Goal: Information Seeking & Learning: Learn about a topic

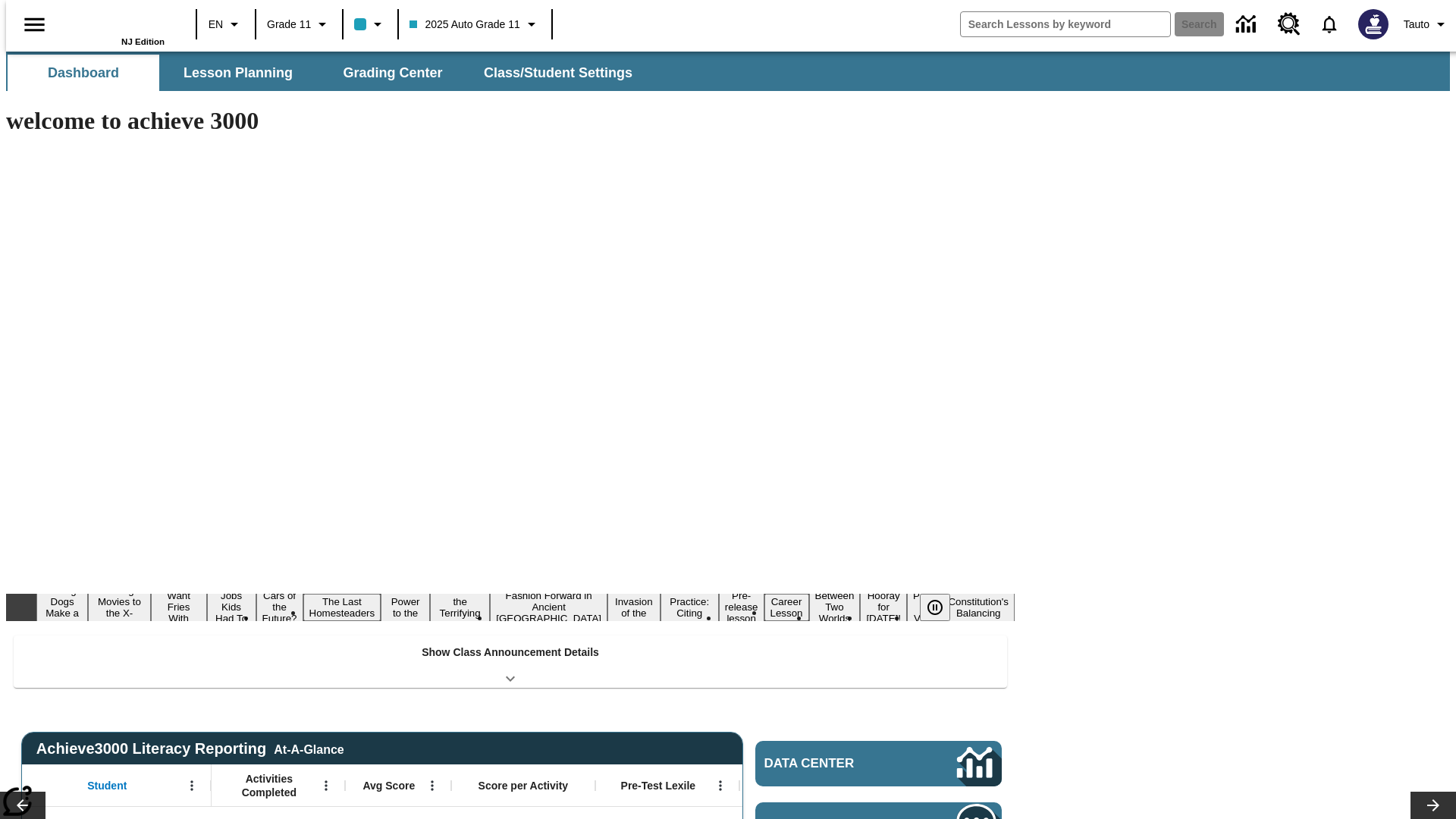
type input "-1"
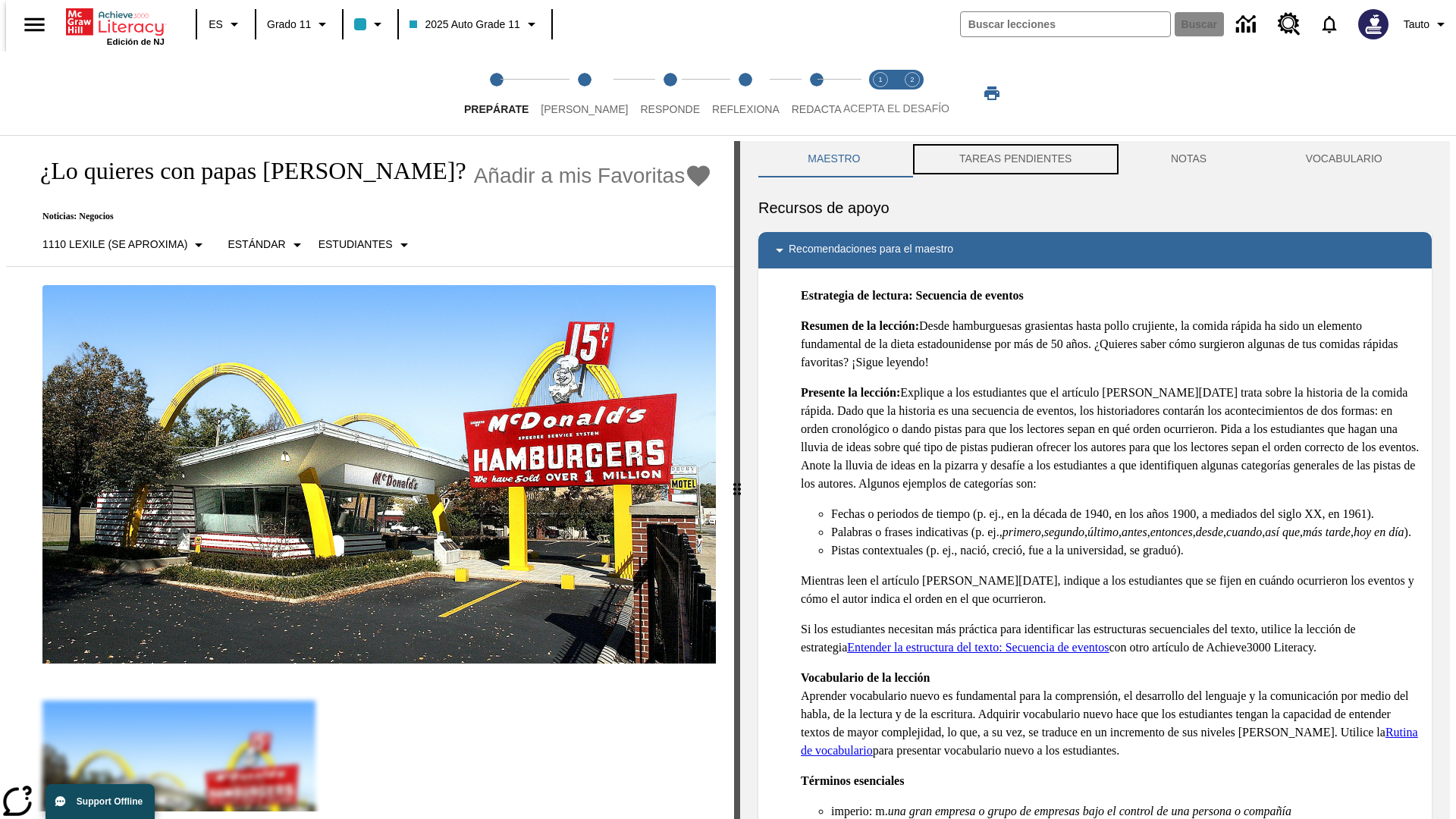
click at [1014, 159] on button "TAREAS PENDIENTES" at bounding box center [1015, 159] width 211 height 36
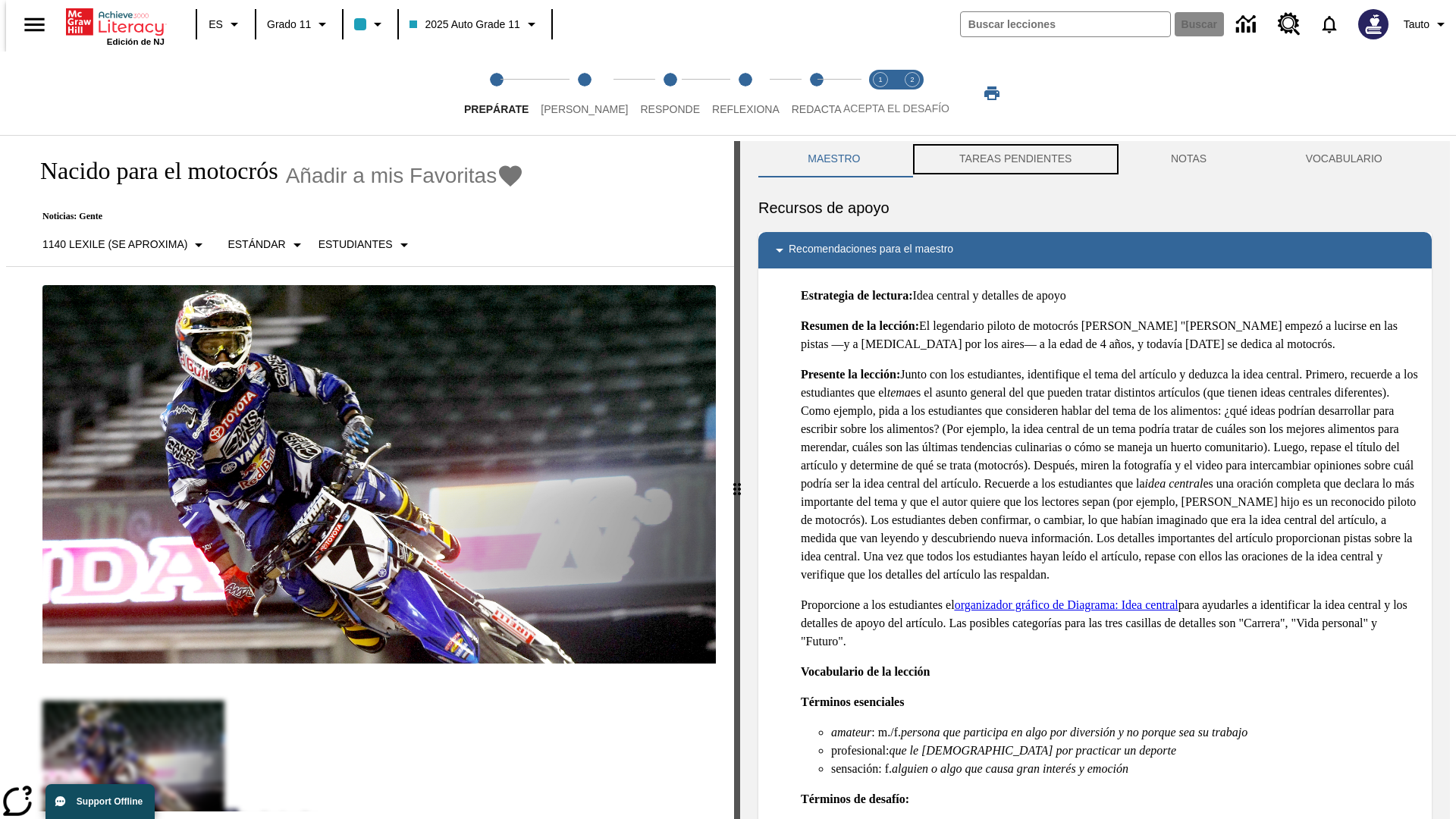
click at [1014, 159] on button "TAREAS PENDIENTES" at bounding box center [1015, 159] width 211 height 36
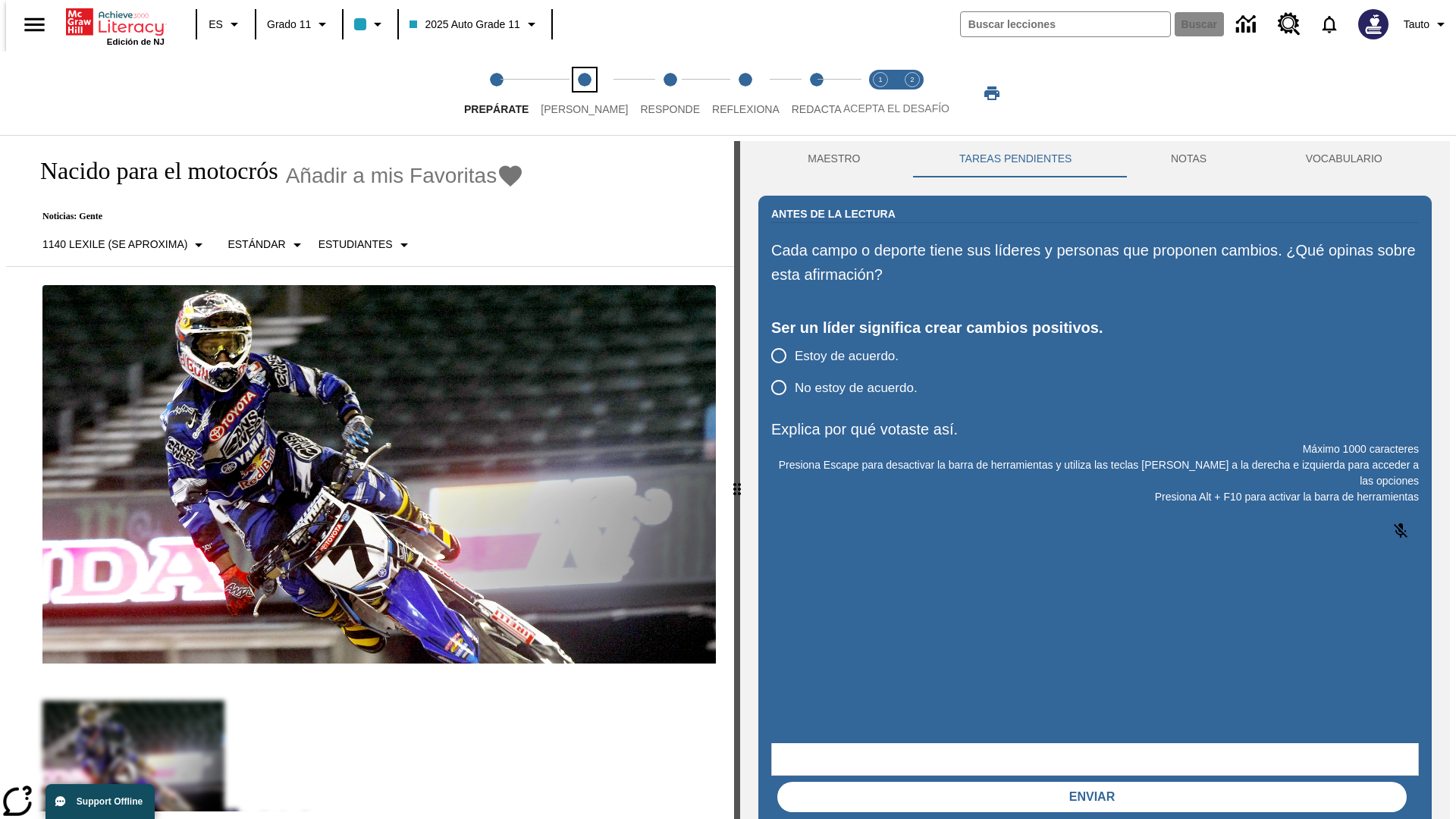
click at [572, 93] on span "Lee" at bounding box center [584, 103] width 87 height 27
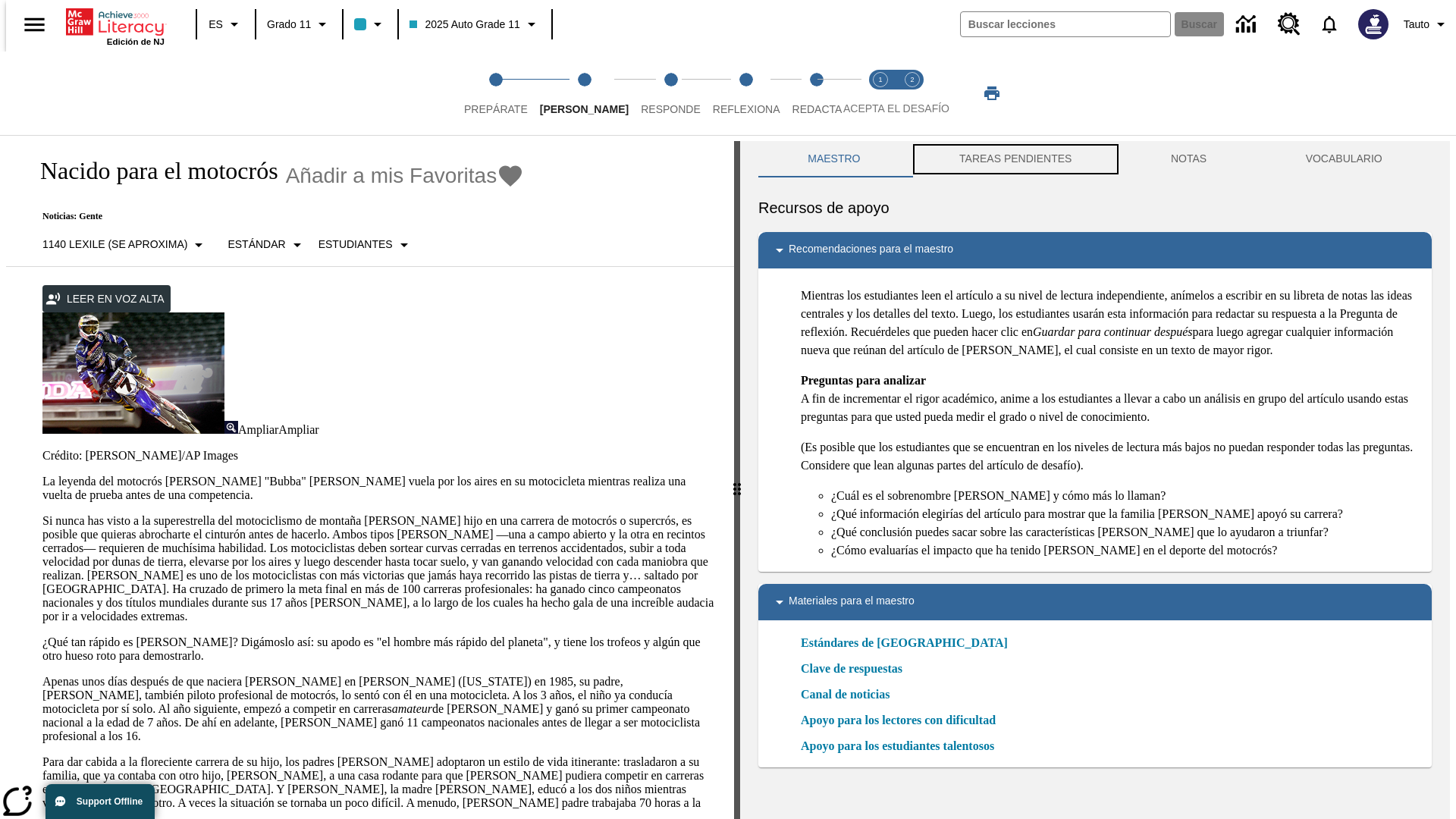
scroll to position [1, 0]
click at [1014, 159] on button "TAREAS PENDIENTES" at bounding box center [1015, 158] width 211 height 36
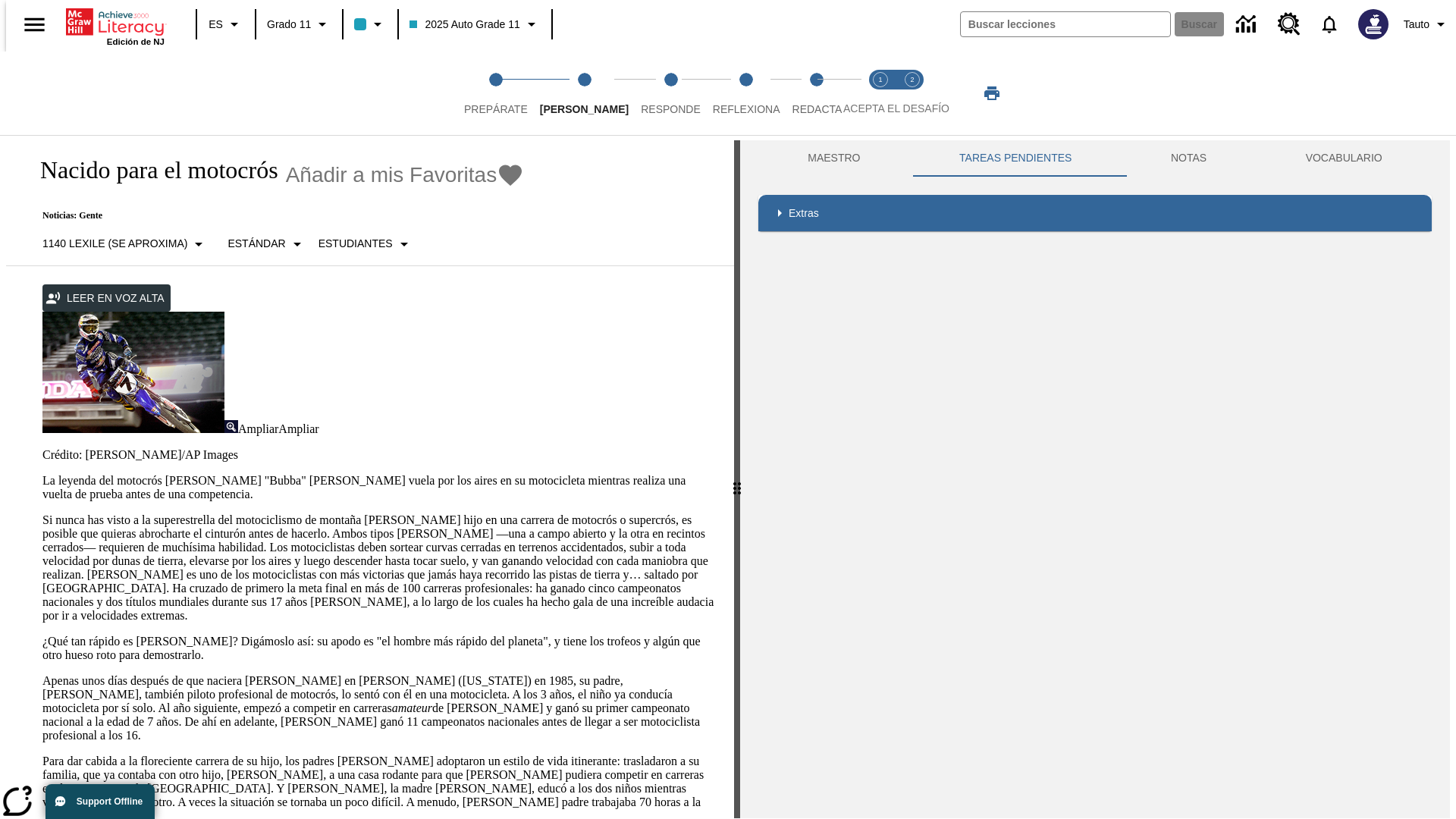
click at [42, 513] on p "Si nunca has visto a la superestrella del motociclismo de montaña James Stewart…" at bounding box center [378, 567] width 673 height 109
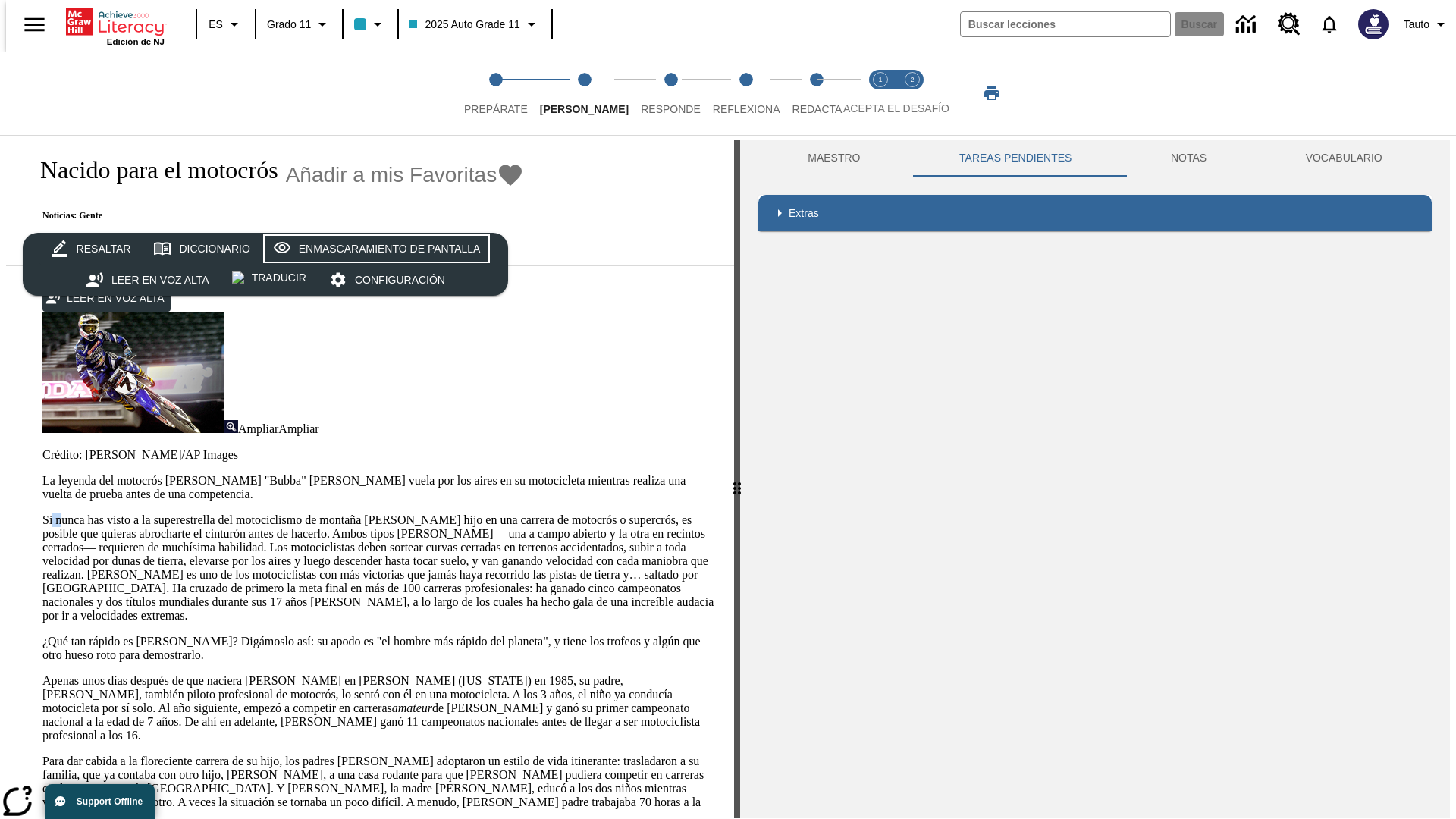
click at [373, 249] on div "Enmascaramiento de pantalla" at bounding box center [389, 249] width 182 height 19
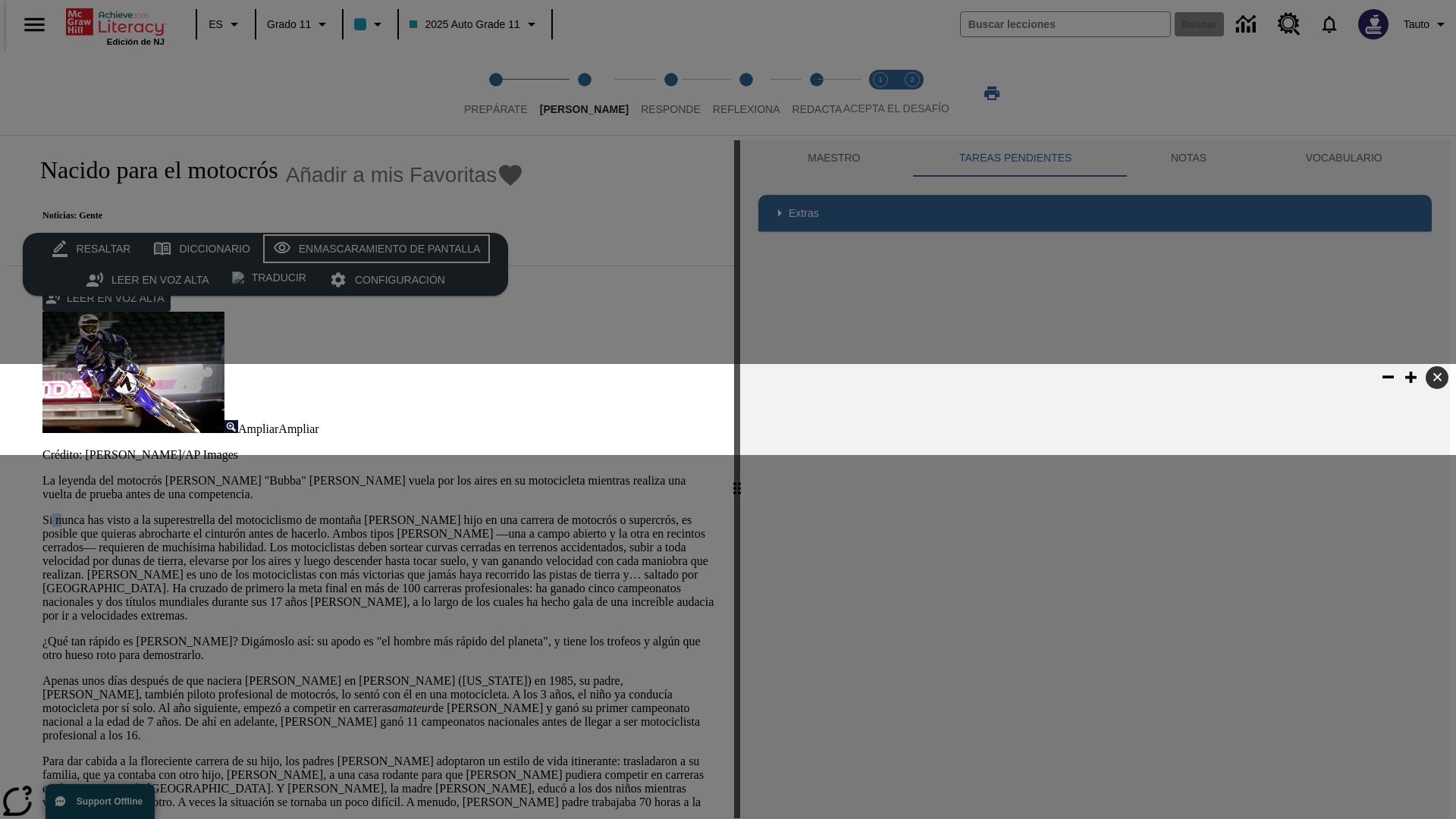
click at [373, 249] on div "Enmascaramiento de pantalla" at bounding box center [389, 249] width 182 height 19
click at [647, 93] on span "Responde" at bounding box center [670, 103] width 60 height 27
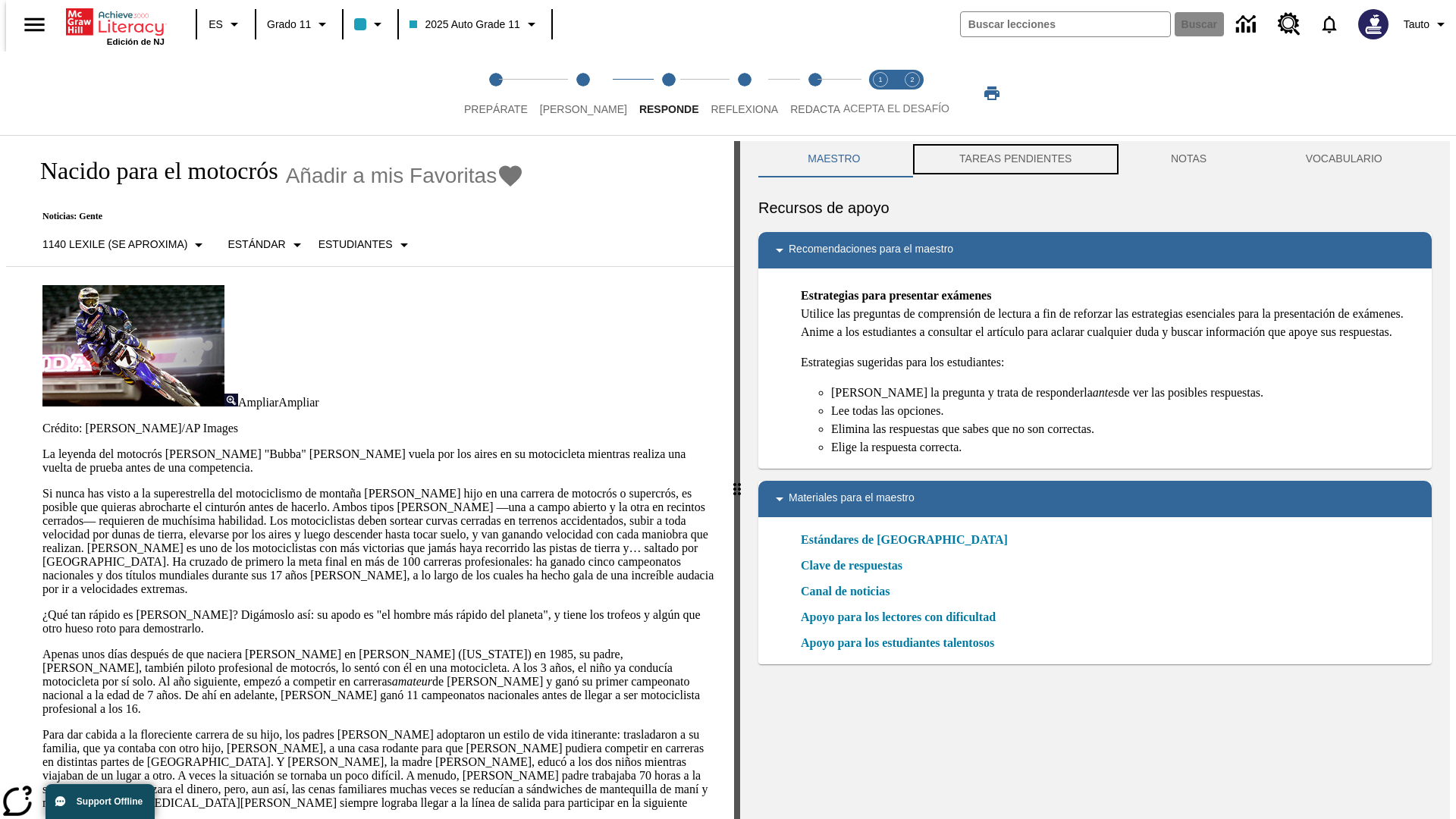
scroll to position [1, 0]
click at [1014, 159] on button "TAREAS PENDIENTES" at bounding box center [1015, 158] width 211 height 36
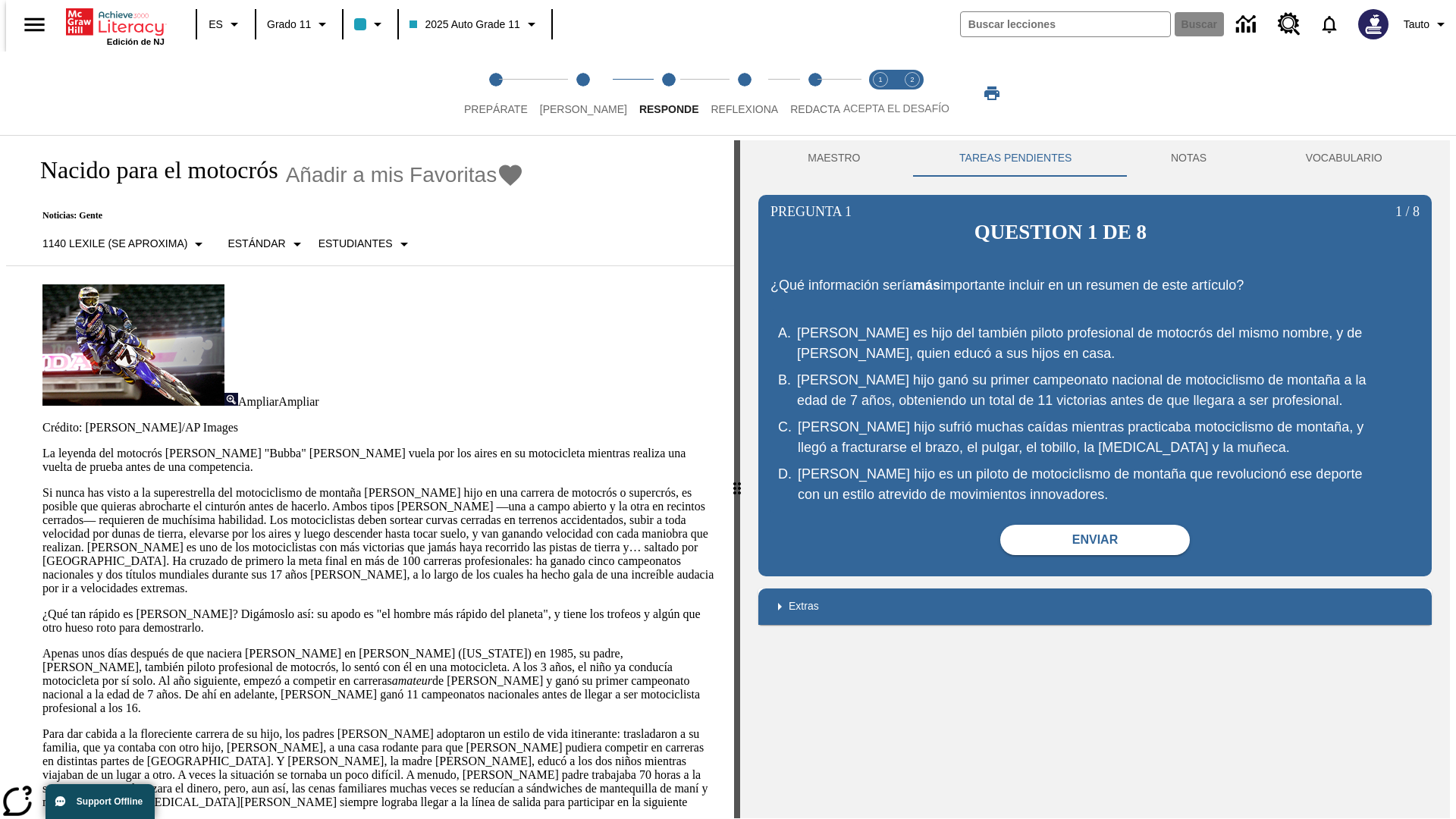
click at [42, 486] on p "Si nunca has visto a la superestrella del motociclismo de montaña James Stewart…" at bounding box center [378, 540] width 673 height 109
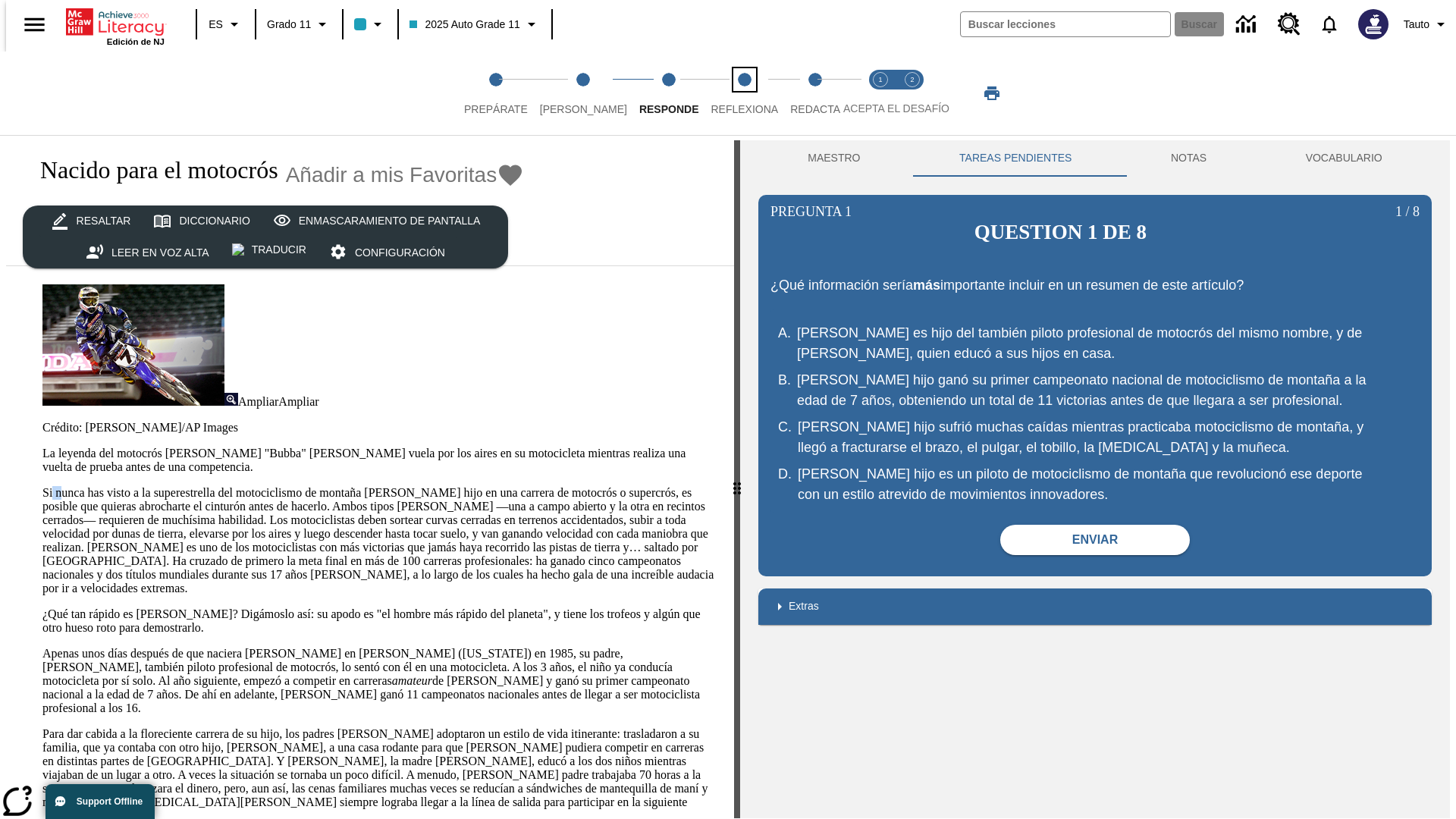
click at [724, 93] on span "Reflexiona" at bounding box center [744, 103] width 67 height 27
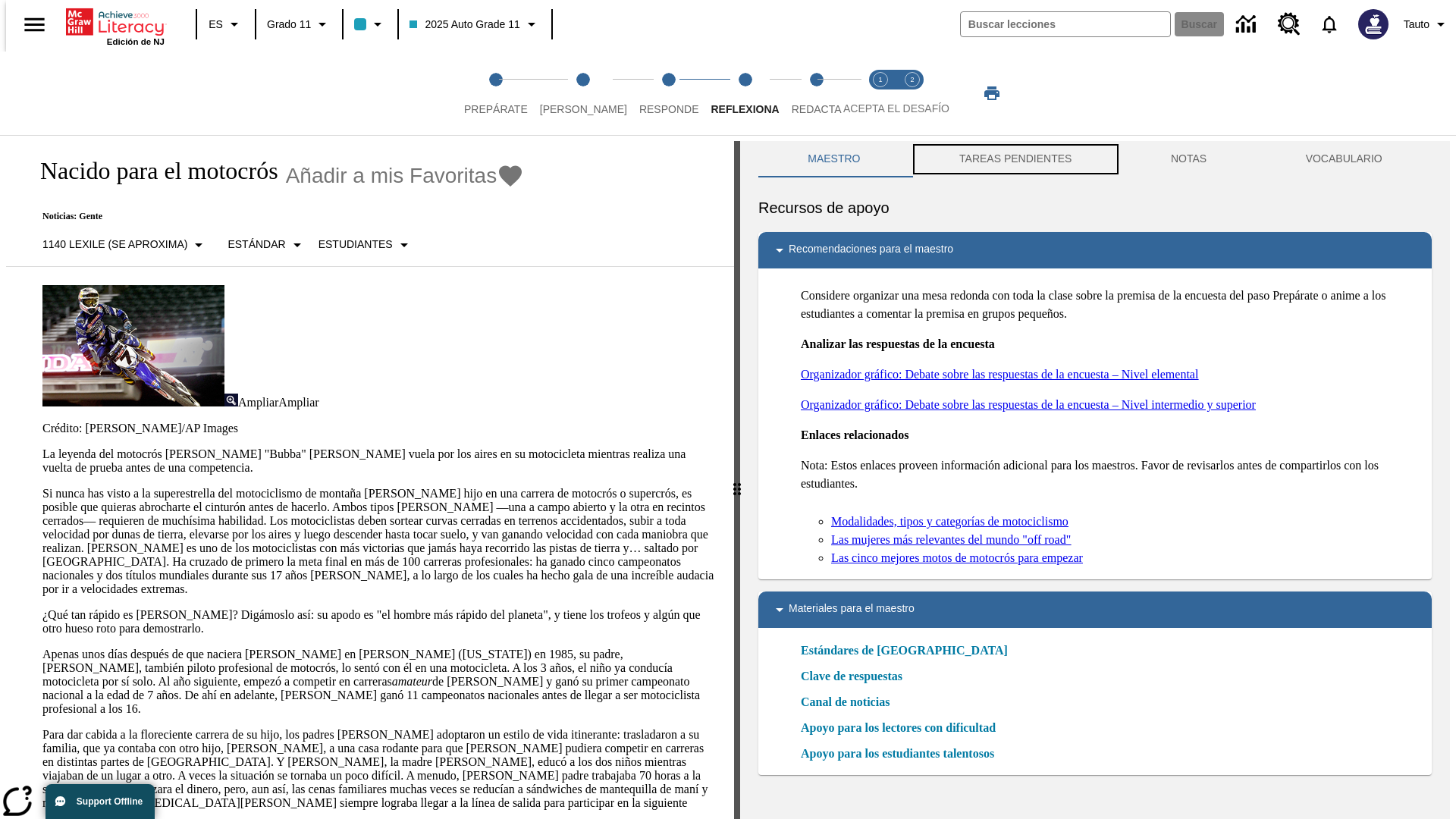
scroll to position [1, 0]
click at [1014, 159] on button "TAREAS PENDIENTES" at bounding box center [1015, 158] width 211 height 36
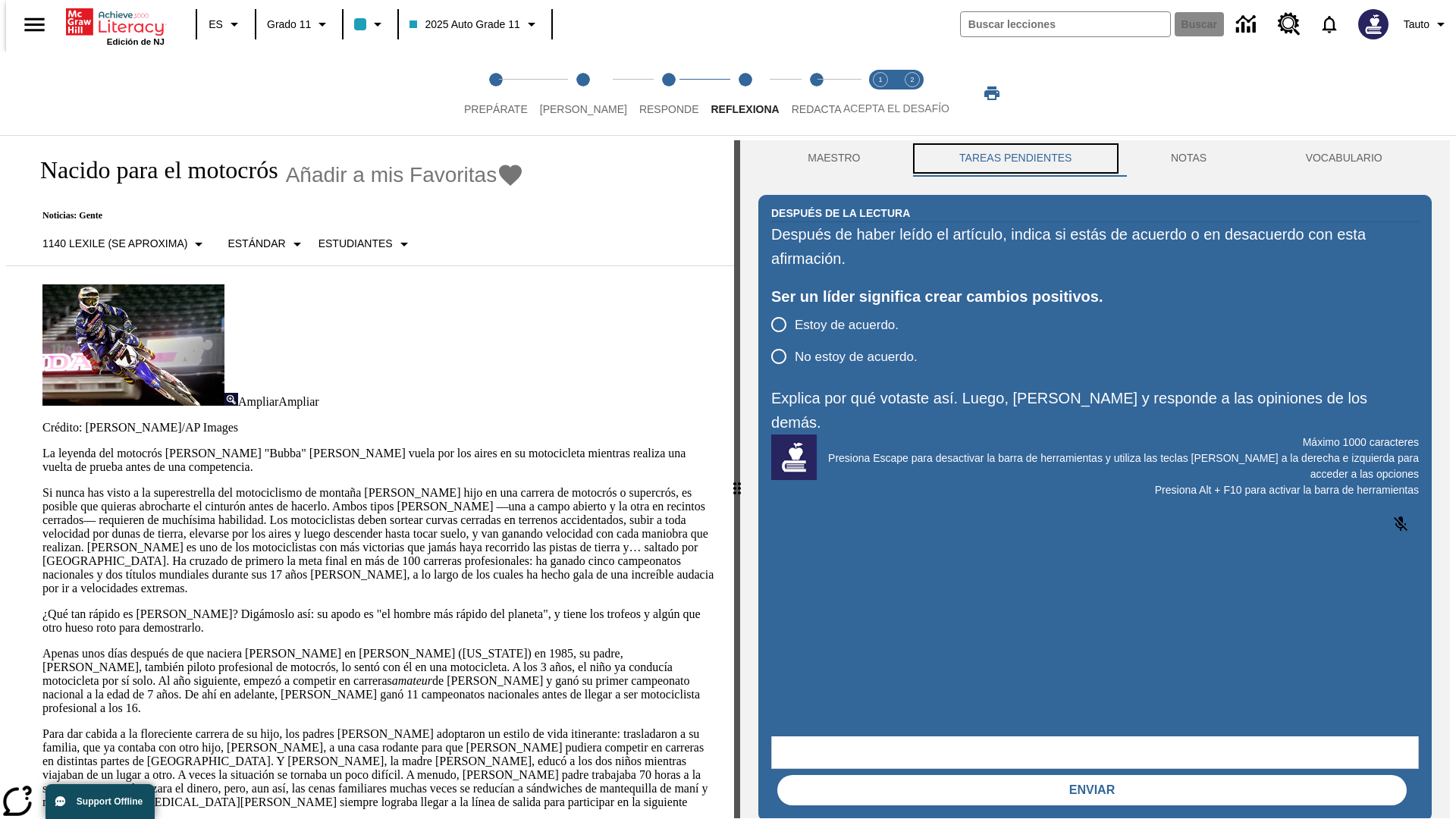
scroll to position [0, 0]
click at [42, 486] on p "Si nunca has visto a la superestrella del motociclismo de montaña James Stewart…" at bounding box center [378, 540] width 673 height 109
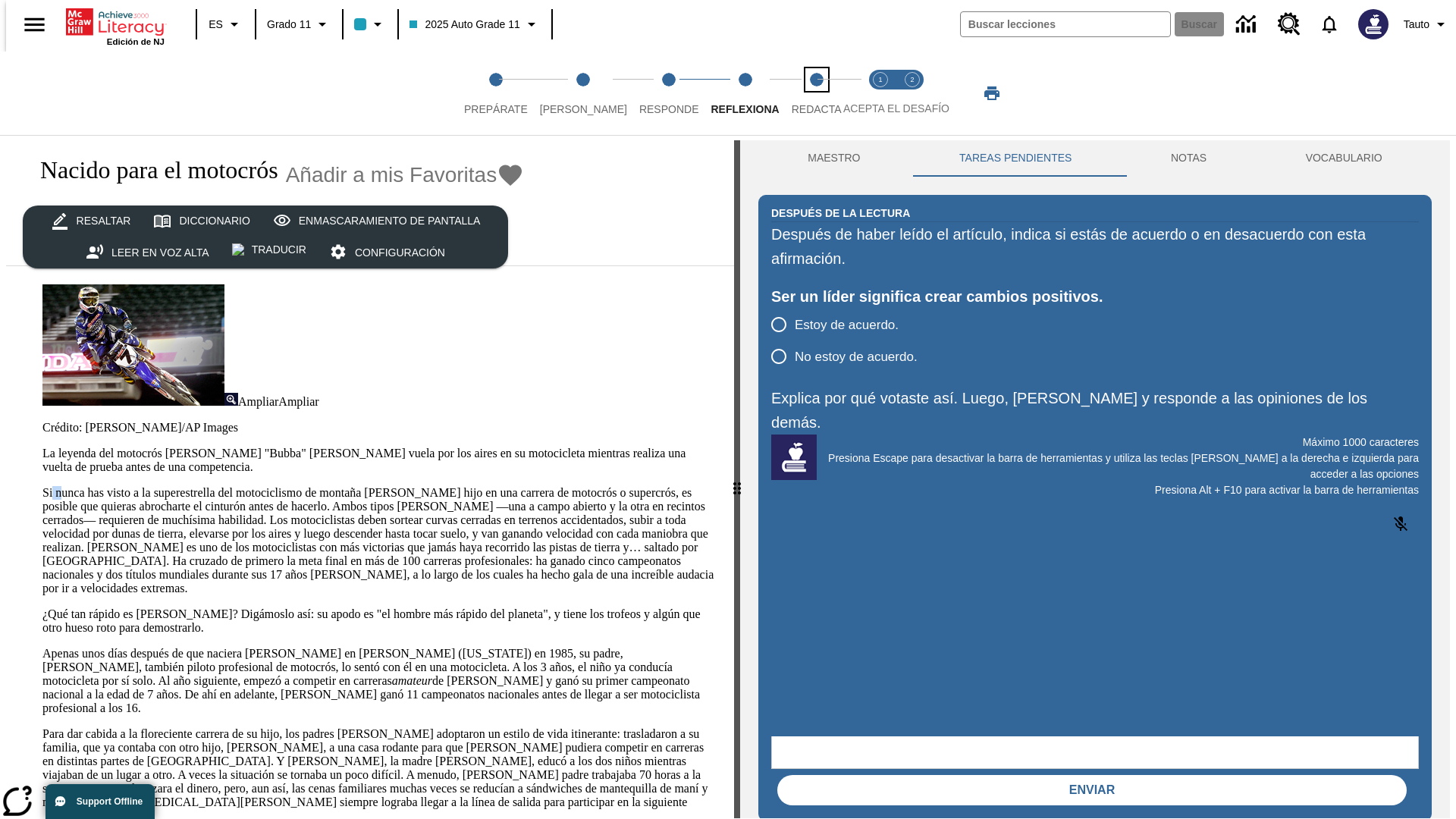
click at [800, 93] on span "Redacta" at bounding box center [817, 103] width 50 height 27
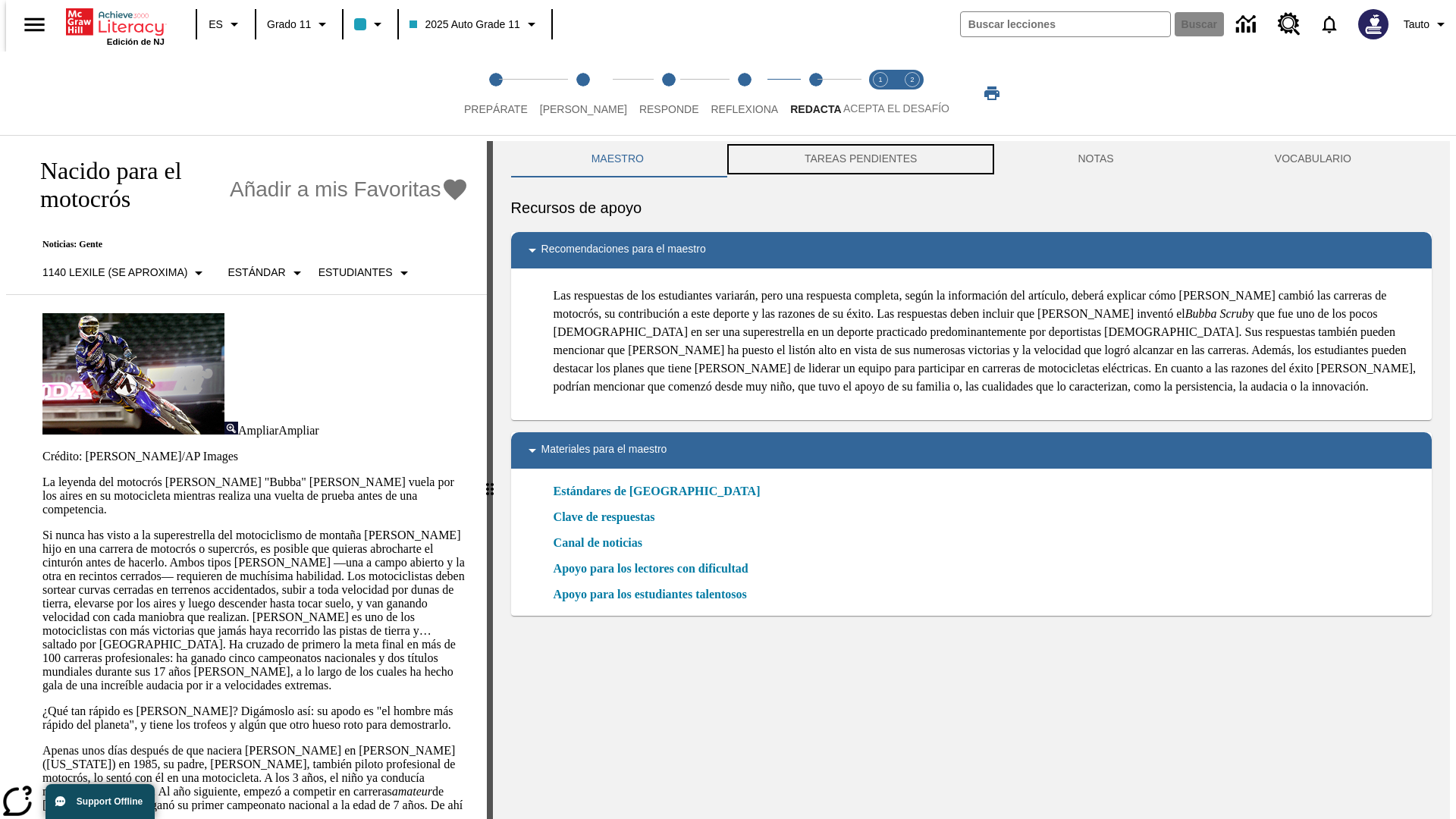
scroll to position [1, 0]
click at [859, 159] on button "TAREAS PENDIENTES" at bounding box center [861, 158] width 273 height 36
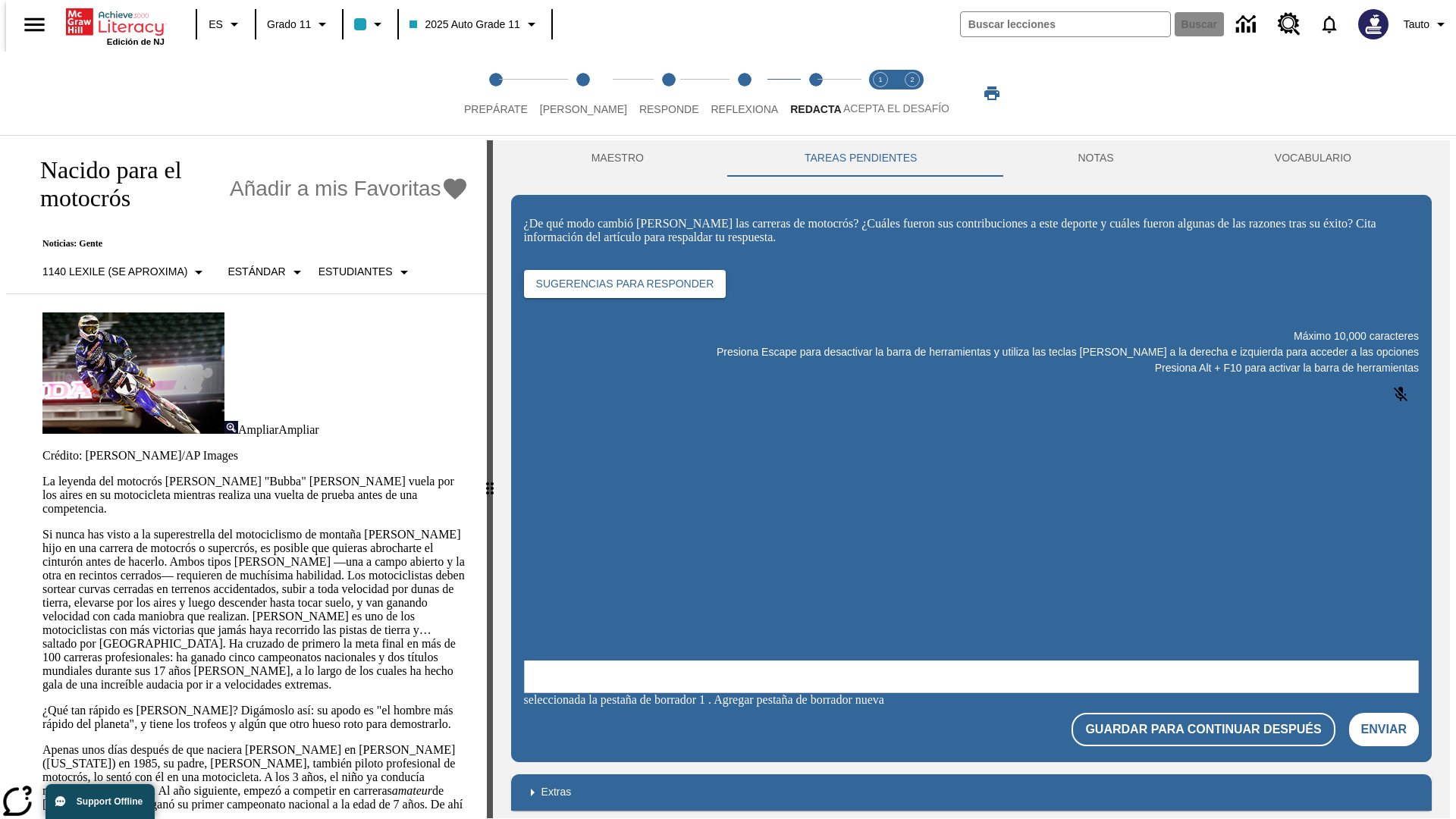
scroll to position [0, 0]
click at [42, 528] on p "Si nunca has visto a la superestrella del motociclismo de montaña James Stewart…" at bounding box center [255, 610] width 426 height 164
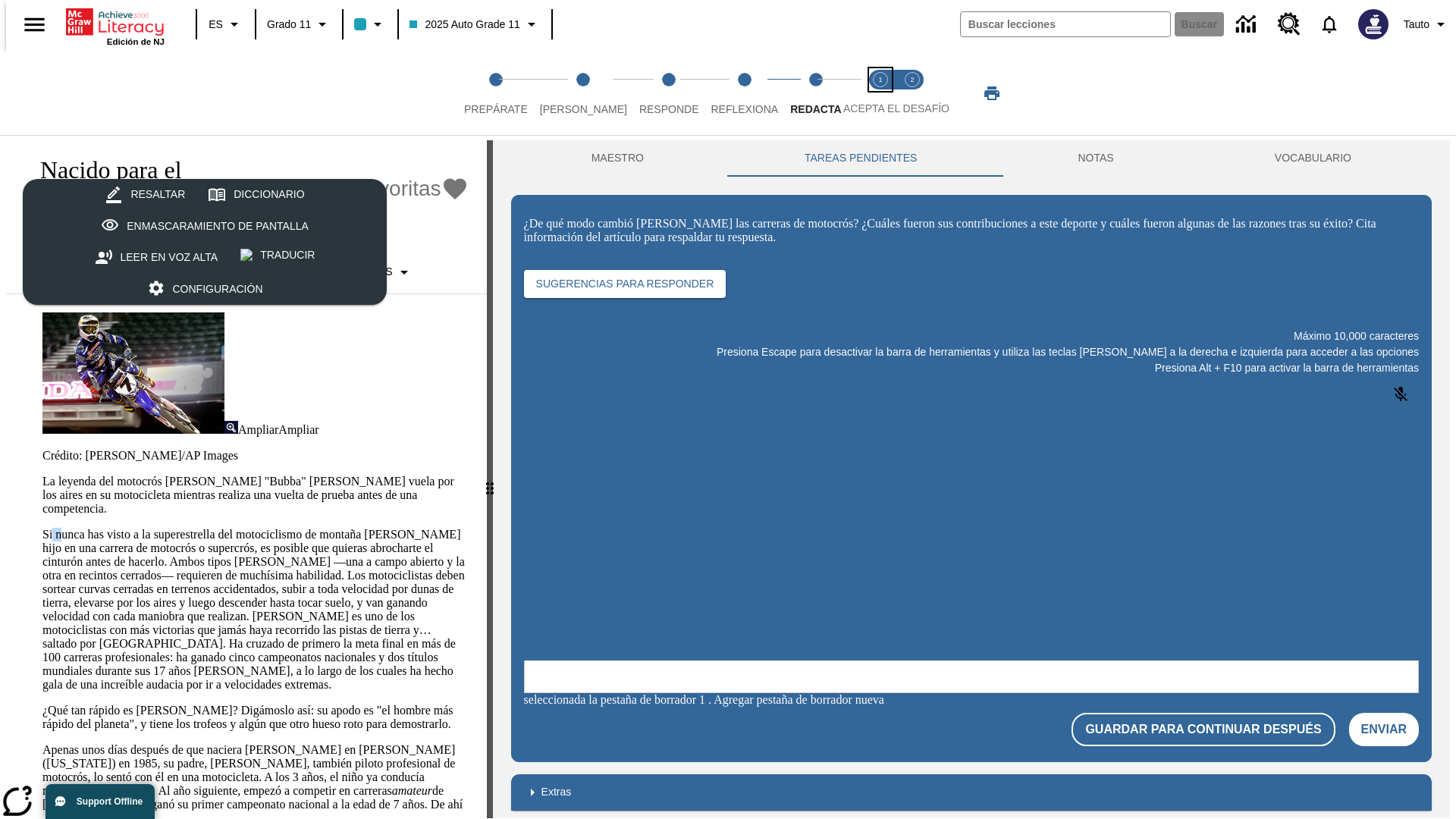
click at [881, 93] on span "Acepta el desafío lee step 1 of 2" at bounding box center [881, 103] width 20 height 27
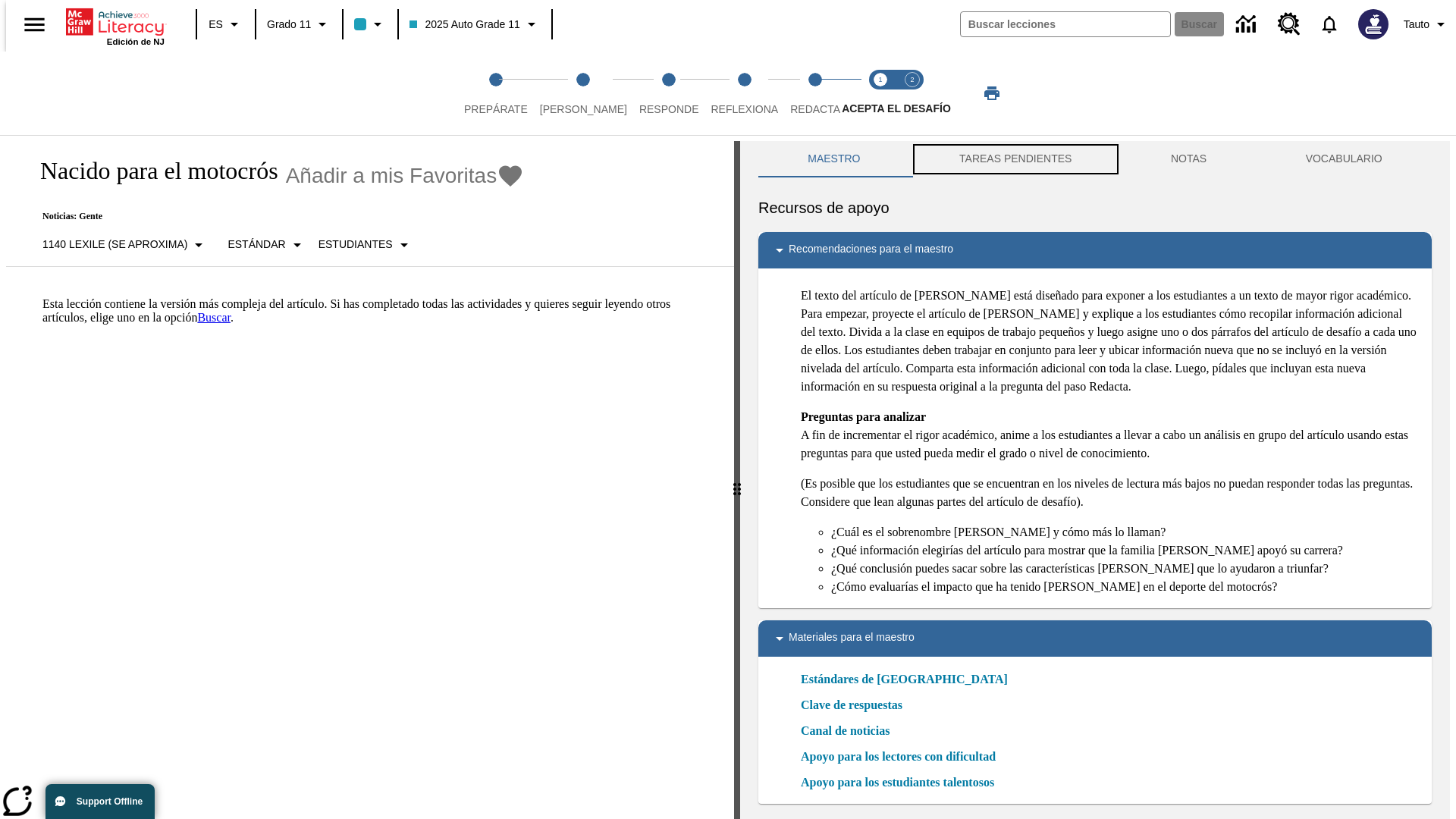
scroll to position [4, 0]
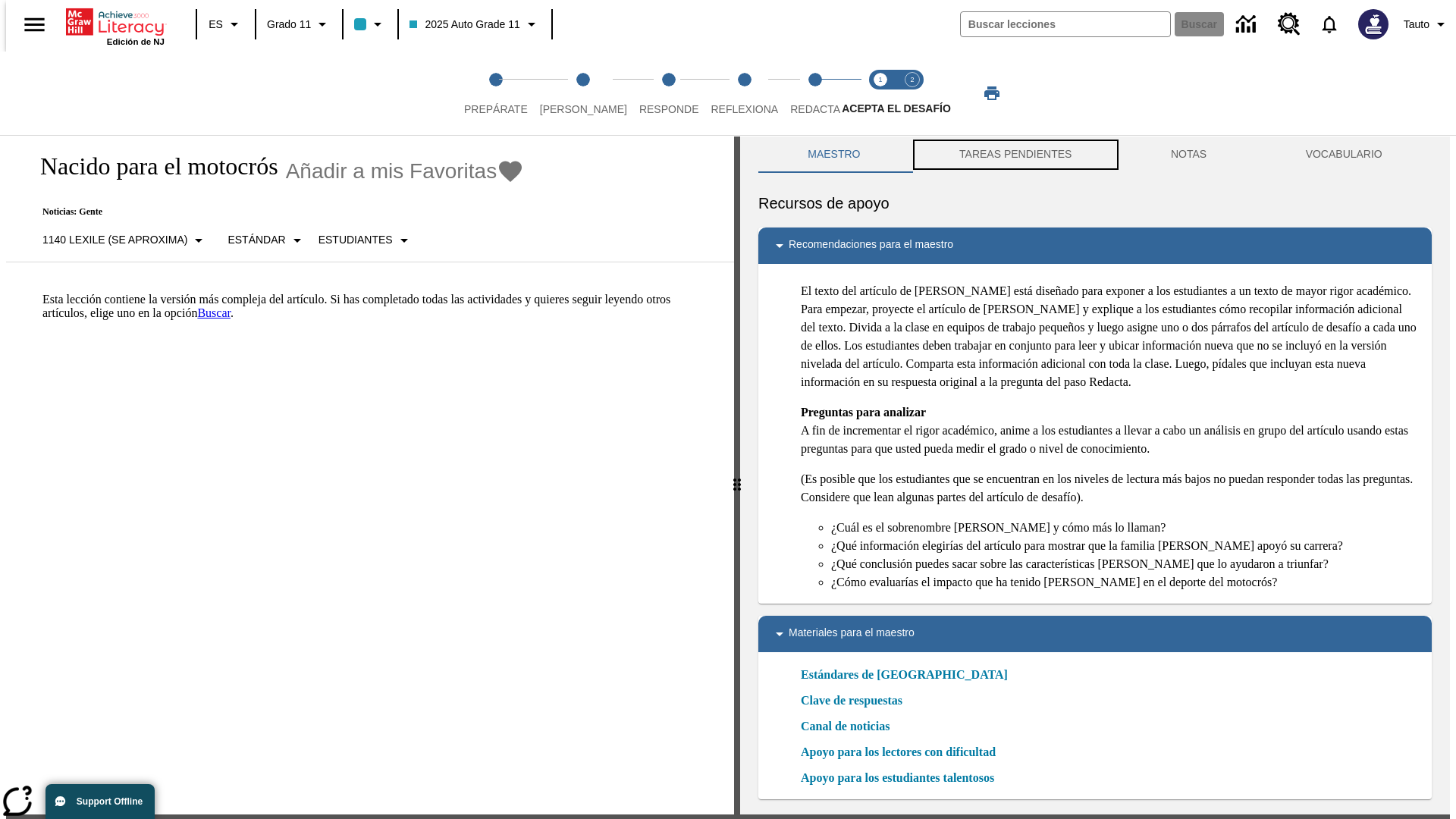
click at [1014, 159] on button "TAREAS PENDIENTES" at bounding box center [1015, 155] width 211 height 36
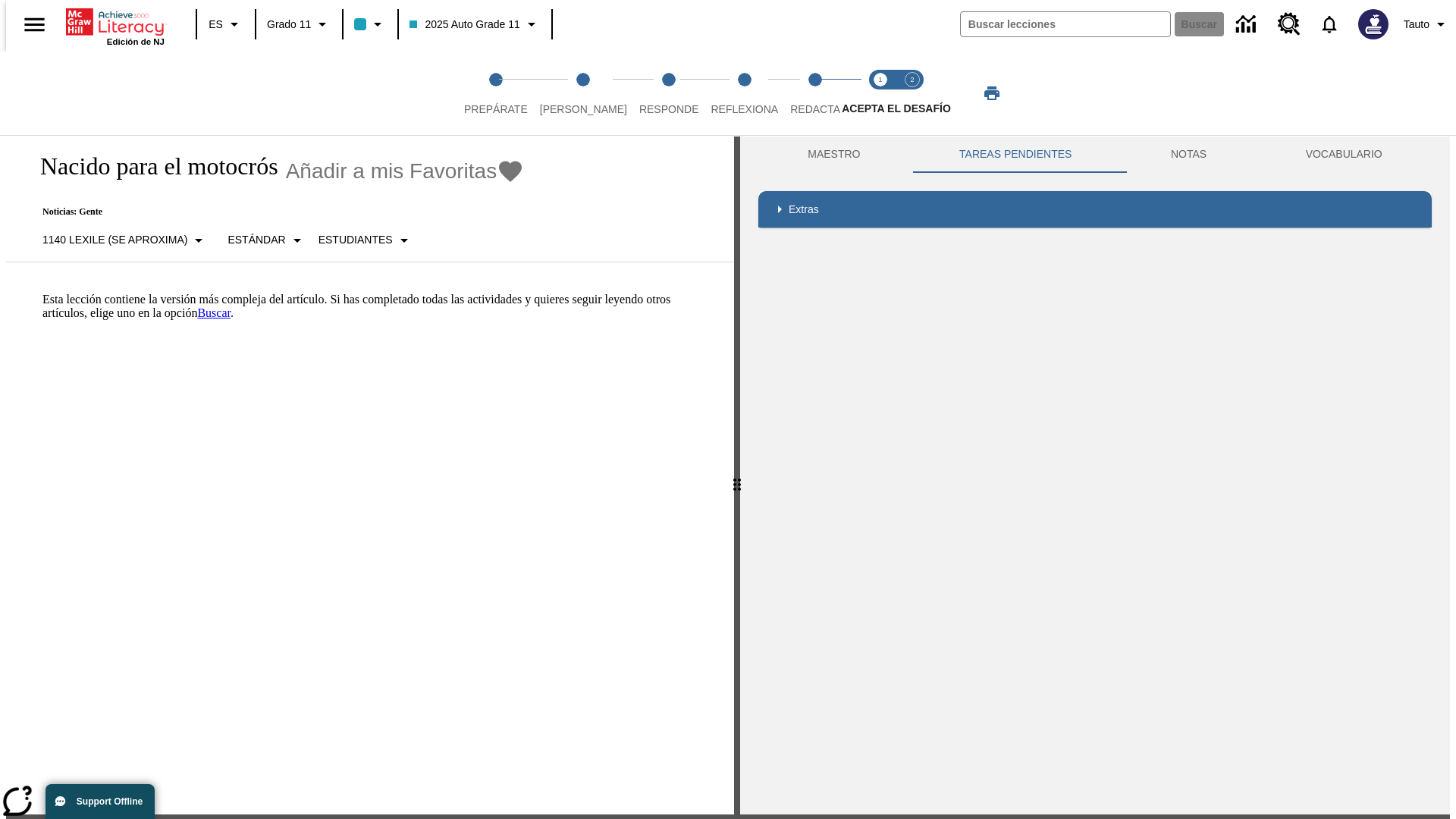
click at [42, 293] on p "Esta lección contiene la versión más compleja del artículo. Si has completado t…" at bounding box center [378, 307] width 673 height 27
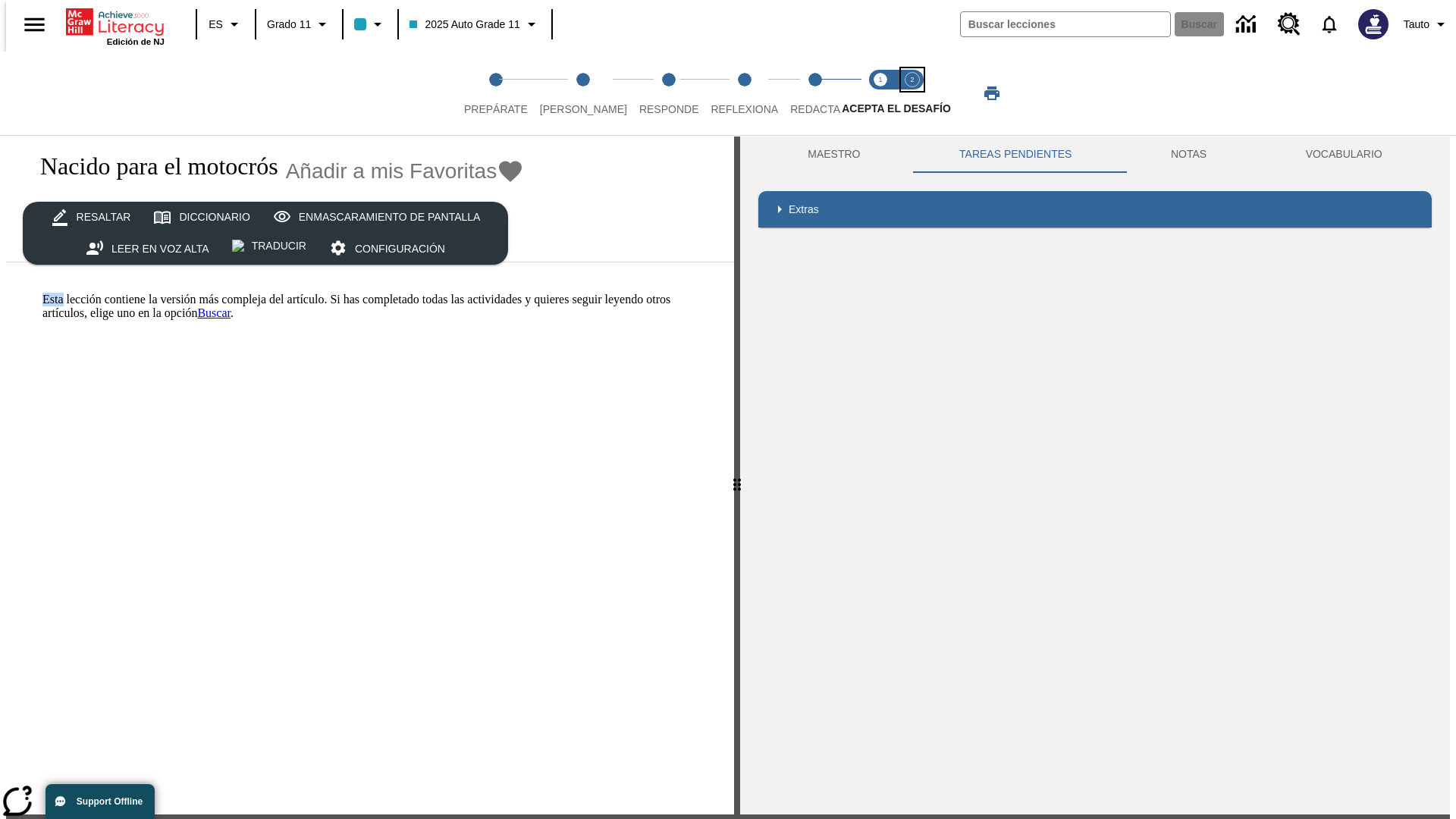
click at [912, 93] on span "Acepta el desafío contesta step 2 of 2" at bounding box center [912, 103] width 20 height 27
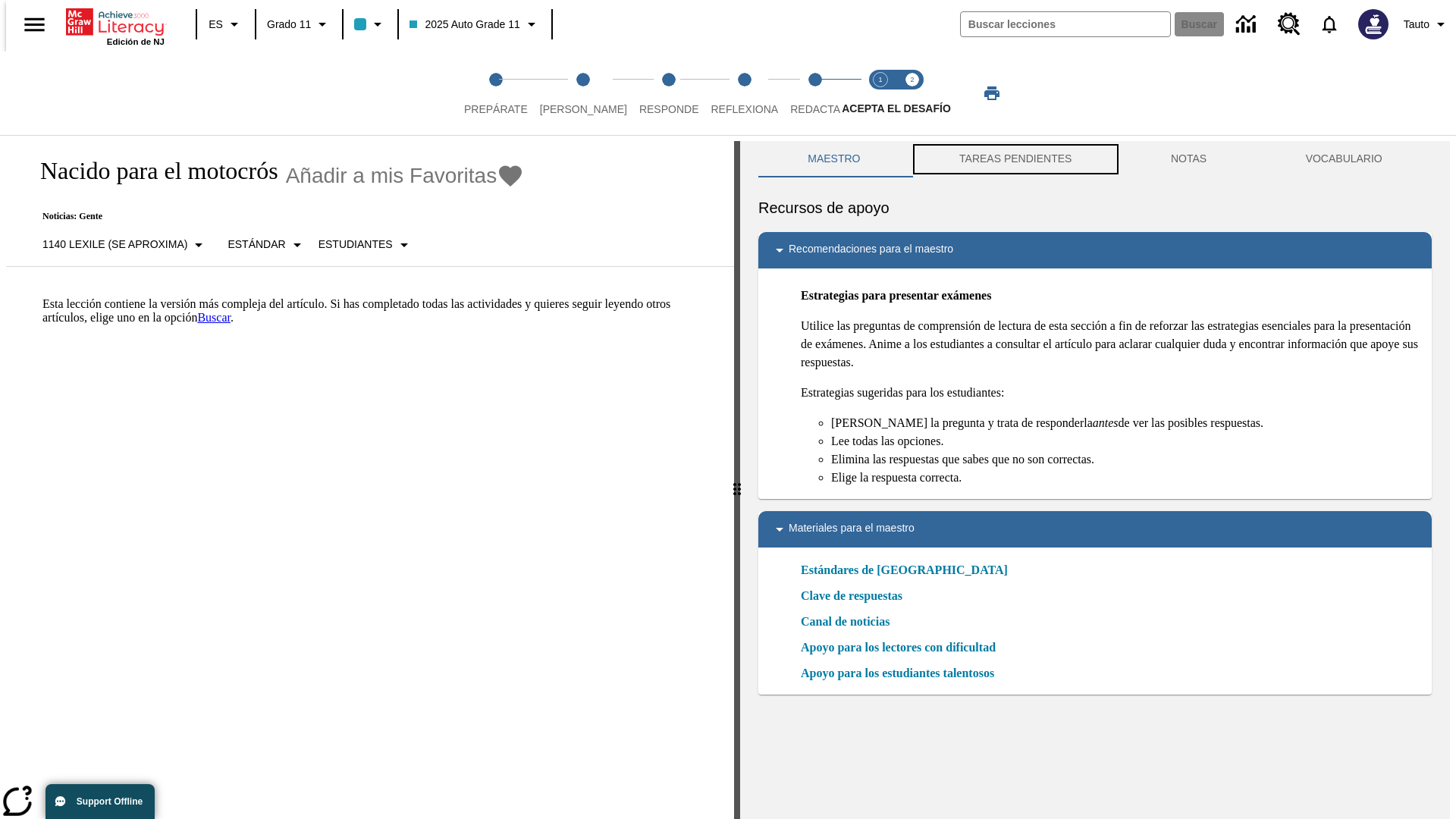
scroll to position [4, 0]
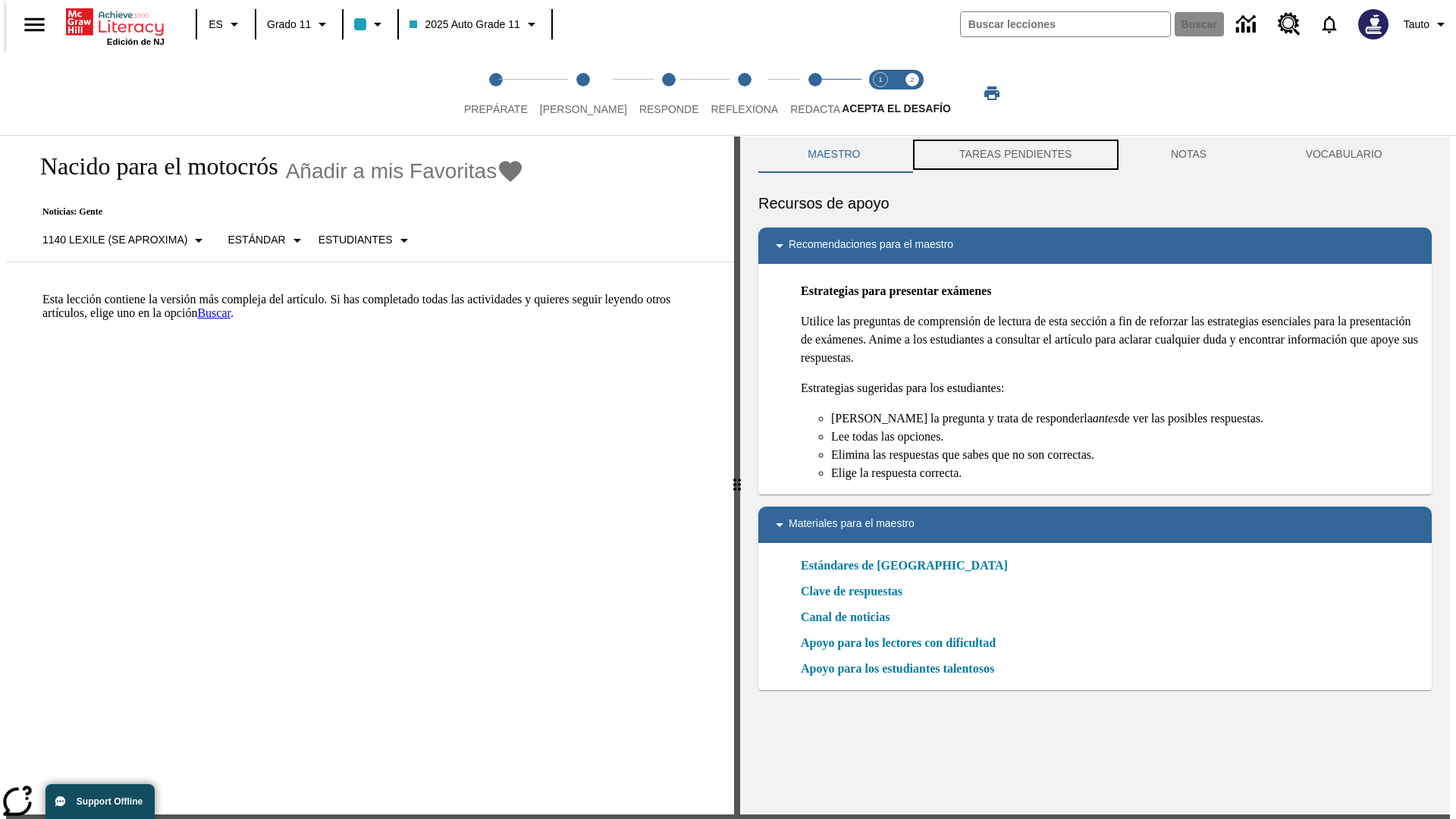
click at [1014, 159] on button "TAREAS PENDIENTES" at bounding box center [1015, 155] width 211 height 36
